Goal: Check status: Check status

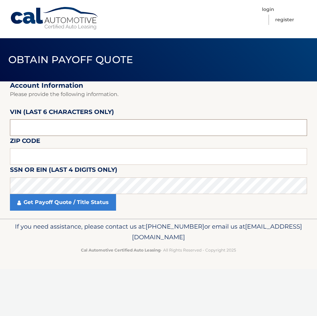
click at [53, 126] on input "text" at bounding box center [158, 127] width 297 height 17
type input "720369"
click at [32, 156] on input "text" at bounding box center [158, 156] width 297 height 17
type input "11803"
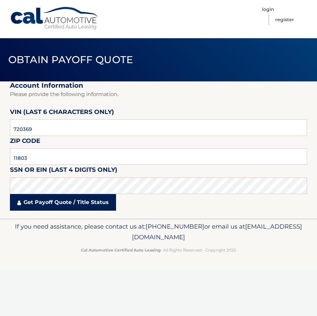
click at [59, 205] on link "Get Payoff Quote / Title Status" at bounding box center [63, 202] width 106 height 17
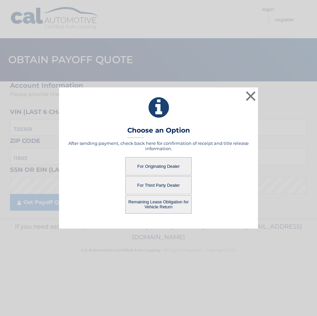
click at [149, 167] on button "For Originating Dealer" at bounding box center [158, 166] width 66 height 18
click at [161, 168] on button "For Originating Dealer" at bounding box center [158, 166] width 66 height 18
click at [156, 165] on button "For Originating Dealer" at bounding box center [158, 166] width 66 height 18
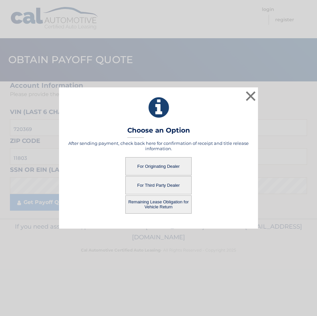
click at [156, 165] on button "For Originating Dealer" at bounding box center [158, 166] width 66 height 18
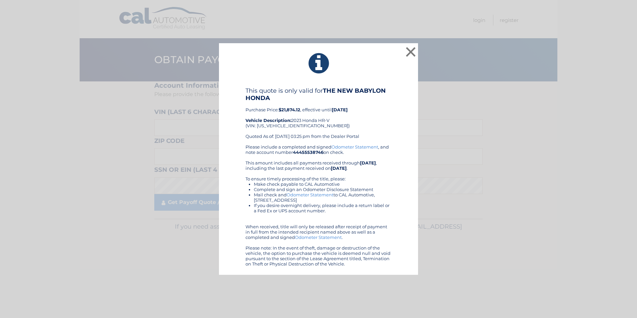
drag, startPoint x: 249, startPoint y: 65, endPoint x: 383, endPoint y: 273, distance: 247.5
click at [317, 273] on div "× This quote is only valid for THE NEW BABYLON HONDA Purchase Price: $21,874.12…" at bounding box center [318, 159] width 199 height 232
click at [317, 51] on button "×" at bounding box center [410, 51] width 13 height 13
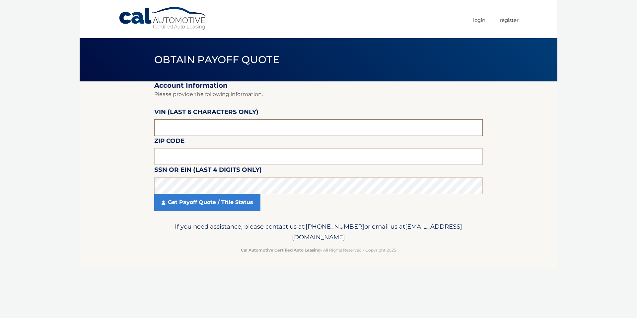
click at [191, 129] on input "text" at bounding box center [318, 127] width 329 height 17
type input "720369"
click at [185, 159] on input "text" at bounding box center [318, 156] width 329 height 17
click at [190, 150] on input "11083" at bounding box center [318, 156] width 329 height 17
type input "11803"
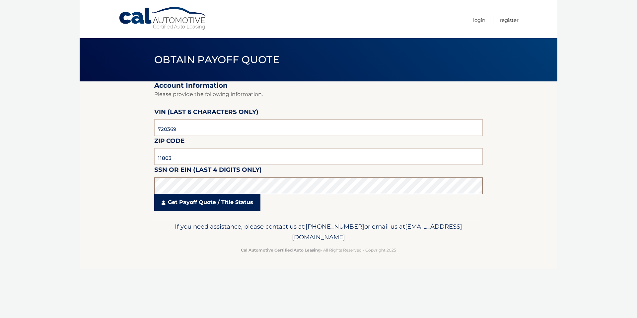
click button "For Originating Dealer" at bounding box center [0, 0] width 0 height 0
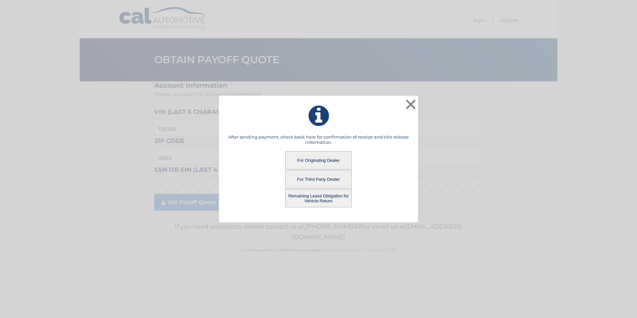
click at [317, 201] on button "Remaining Lease Obligation for Vehicle Return" at bounding box center [318, 198] width 66 height 18
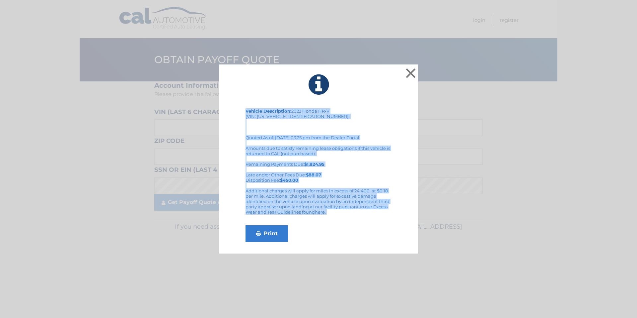
drag, startPoint x: 354, startPoint y: 219, endPoint x: 250, endPoint y: 96, distance: 160.4
click at [250, 96] on div "× Vehicle Description: 2023 Honda HR-V (VIN: [US_VEHICLE_IDENTIFICATION_NUMBER]…" at bounding box center [318, 158] width 199 height 189
click at [416, 74] on button "×" at bounding box center [410, 72] width 13 height 13
